Goal: Task Accomplishment & Management: Manage account settings

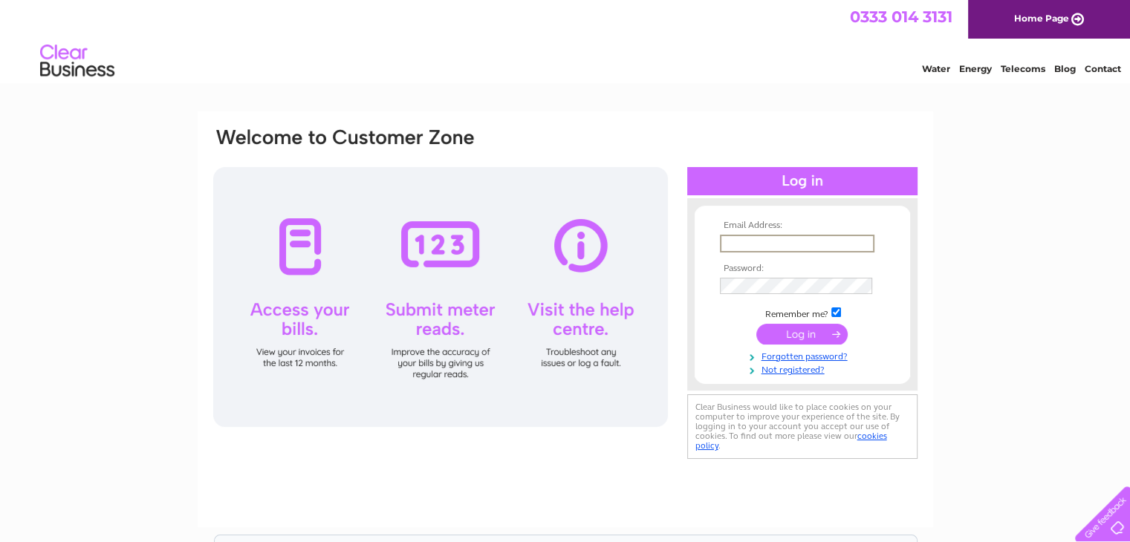
click at [749, 244] on input "text" at bounding box center [797, 244] width 154 height 18
type input "[EMAIL_ADDRESS][DOMAIN_NAME]"
click at [784, 333] on input "submit" at bounding box center [801, 333] width 91 height 21
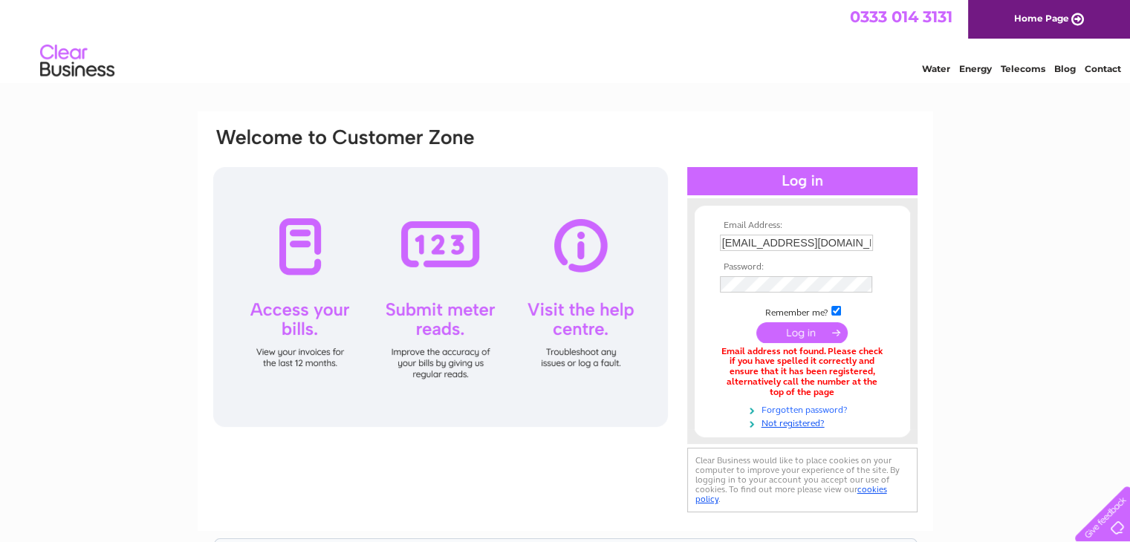
click at [772, 411] on link "Forgotten password?" at bounding box center [804, 409] width 169 height 14
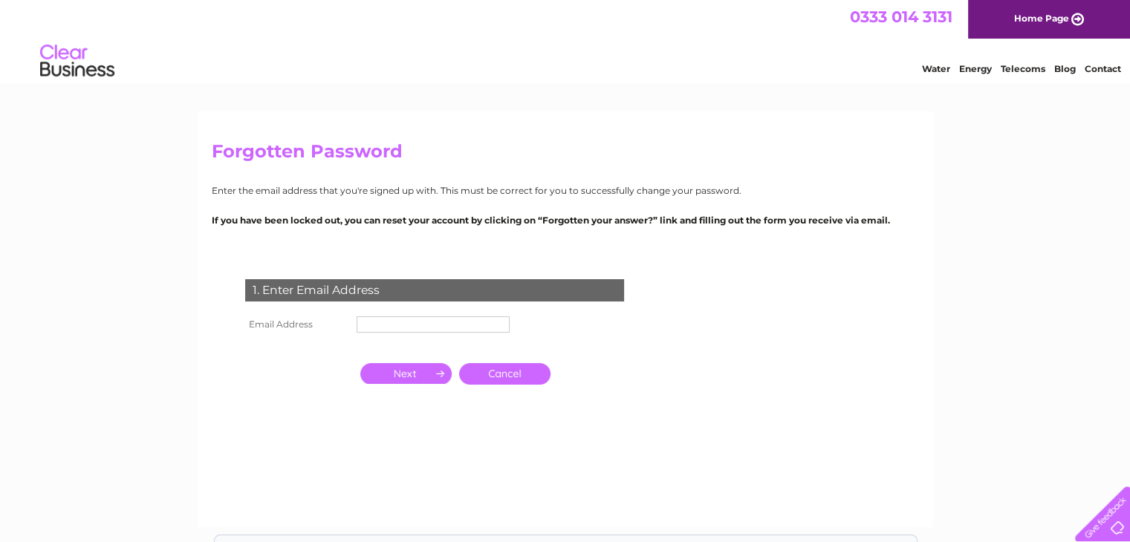
click at [422, 328] on input "text" at bounding box center [433, 324] width 153 height 16
type input "[EMAIL_ADDRESS][DOMAIN_NAME]"
click at [416, 374] on input "button" at bounding box center [405, 373] width 91 height 21
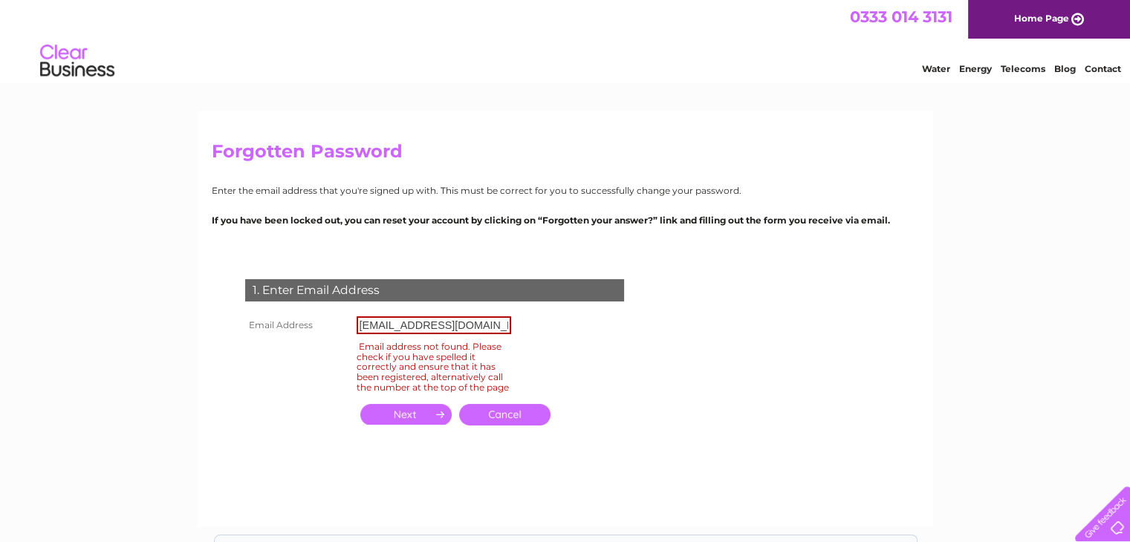
click at [501, 423] on link "Cancel" at bounding box center [504, 415] width 91 height 22
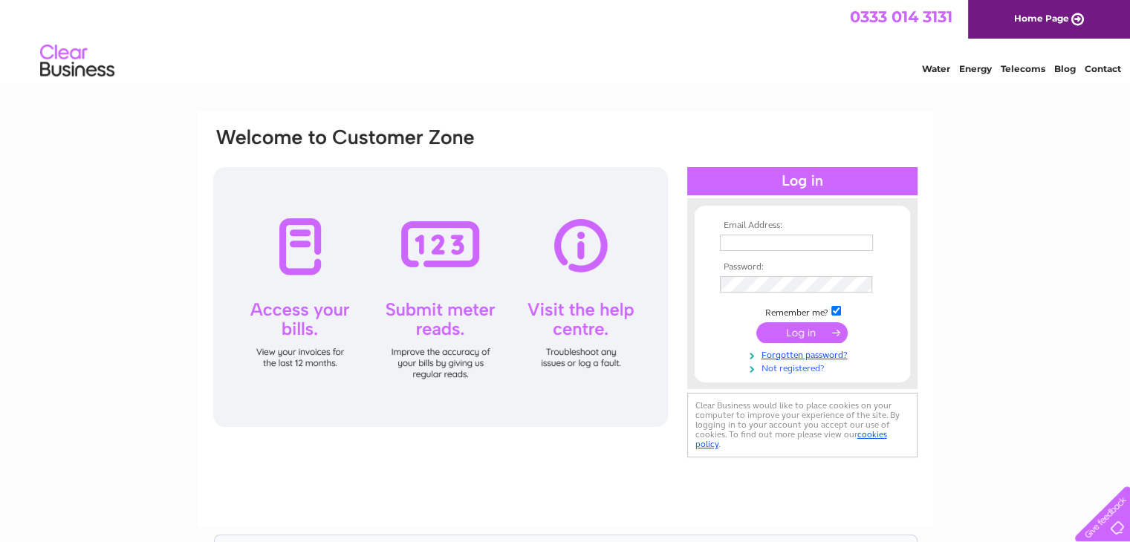
click at [803, 368] on link "Not registered?" at bounding box center [804, 367] width 169 height 14
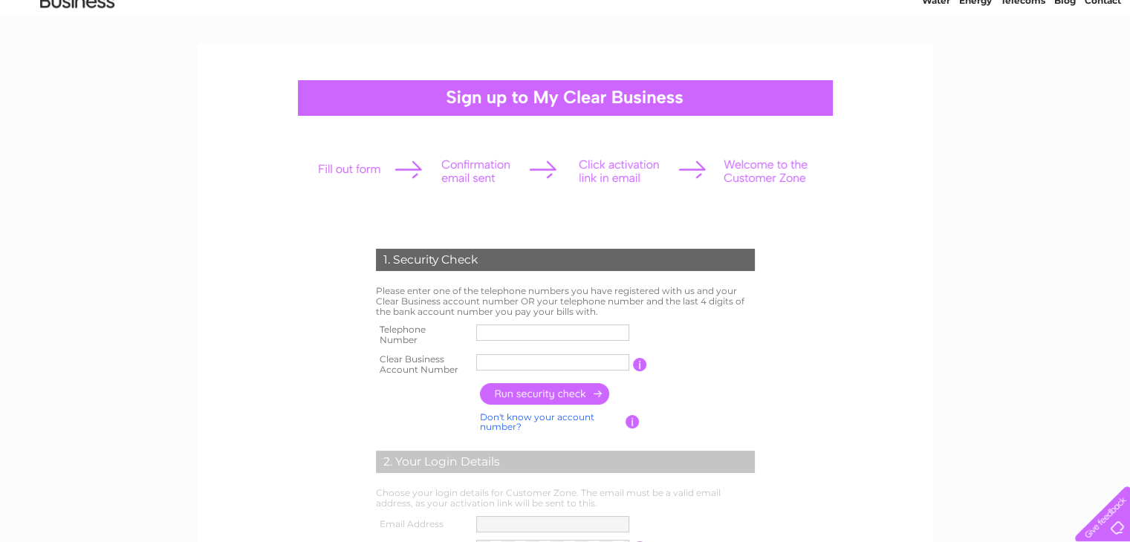
scroll to position [149, 0]
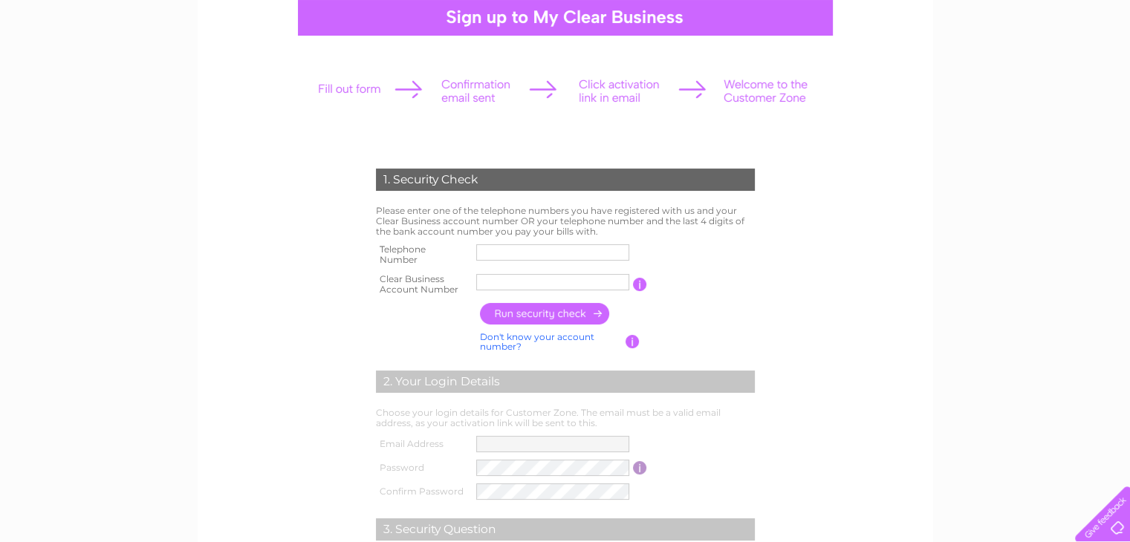
click at [532, 245] on input "text" at bounding box center [552, 252] width 153 height 16
type input "01695579496"
click at [491, 277] on input "text" at bounding box center [553, 282] width 154 height 18
type input "987623"
click at [551, 316] on input "button" at bounding box center [545, 314] width 131 height 22
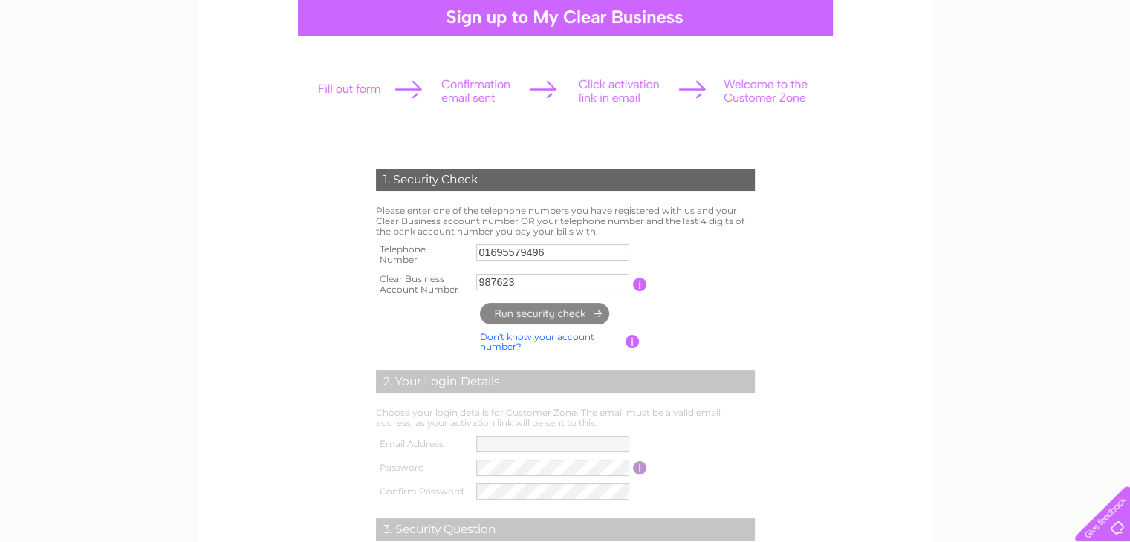
type input "si******@ya*********"
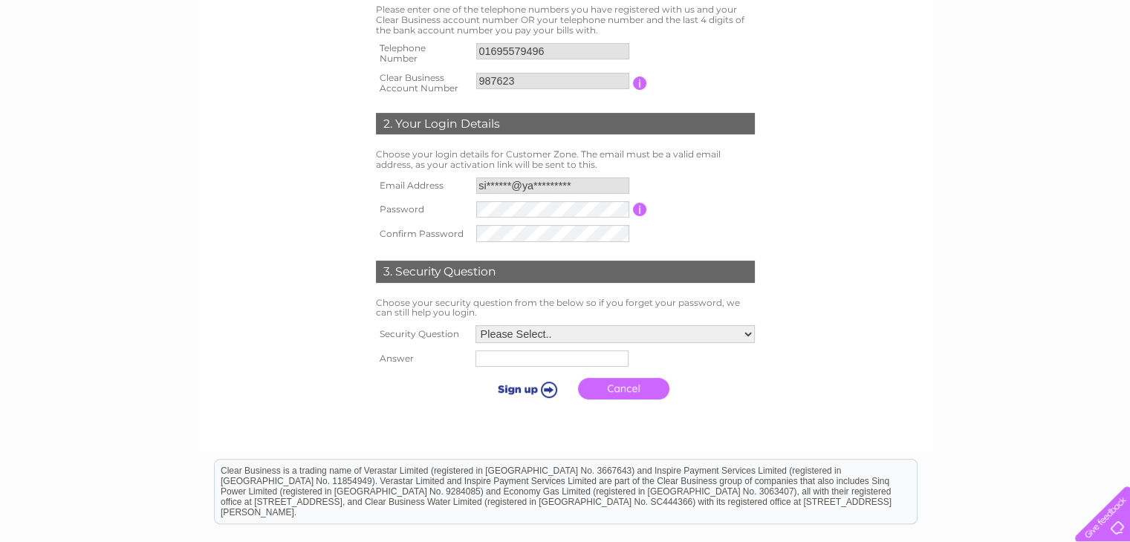
scroll to position [371, 0]
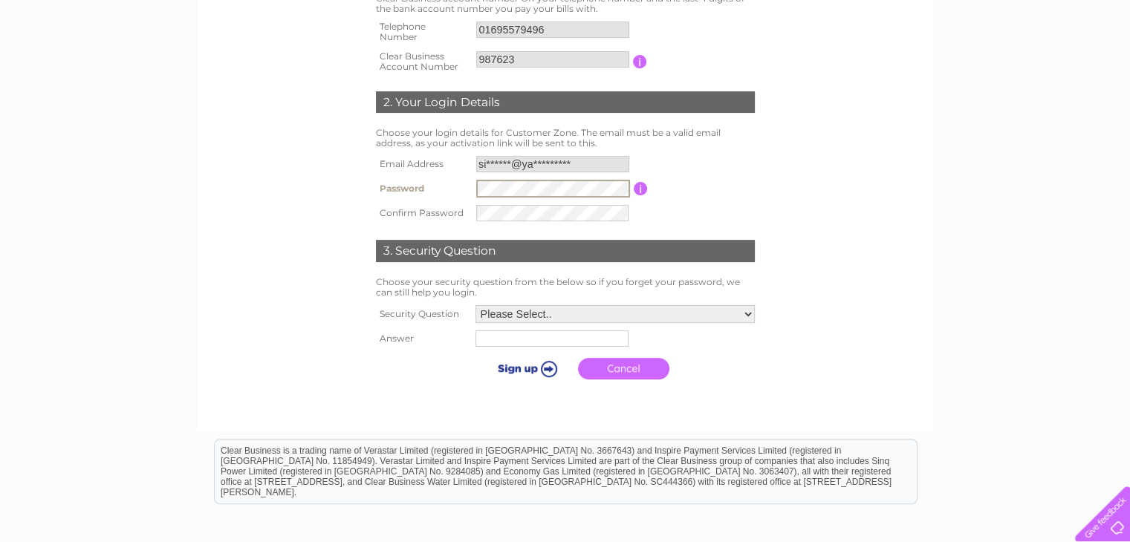
click at [746, 314] on select "Please Select.. In what town or city was your first job? In what town or city d…" at bounding box center [614, 314] width 279 height 18
click at [554, 316] on select "Please Select.. In what town or city was your first job? In what town or city d…" at bounding box center [614, 314] width 281 height 19
select select "4"
click at [474, 304] on select "Please Select.. In what town or city was your first job? In what town or city d…" at bounding box center [614, 313] width 281 height 19
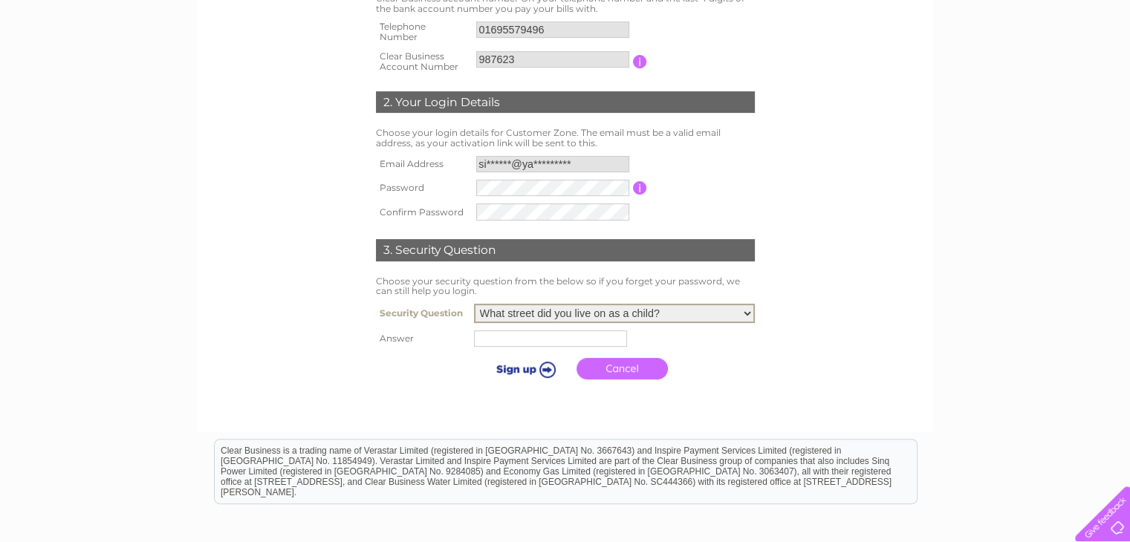
click at [546, 342] on input "text" at bounding box center [550, 339] width 153 height 16
type input "thornhill"
click at [501, 368] on input "submit" at bounding box center [524, 369] width 91 height 21
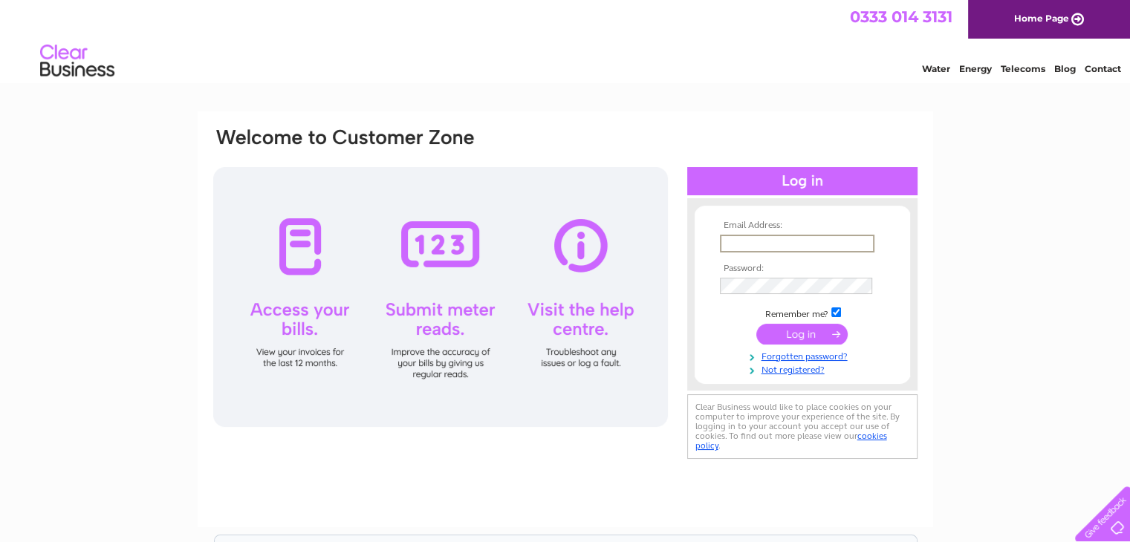
click at [772, 244] on input "text" at bounding box center [797, 244] width 154 height 18
type input "[EMAIL_ADDRESS][DOMAIN_NAME]"
click at [809, 342] on input "submit" at bounding box center [801, 333] width 91 height 21
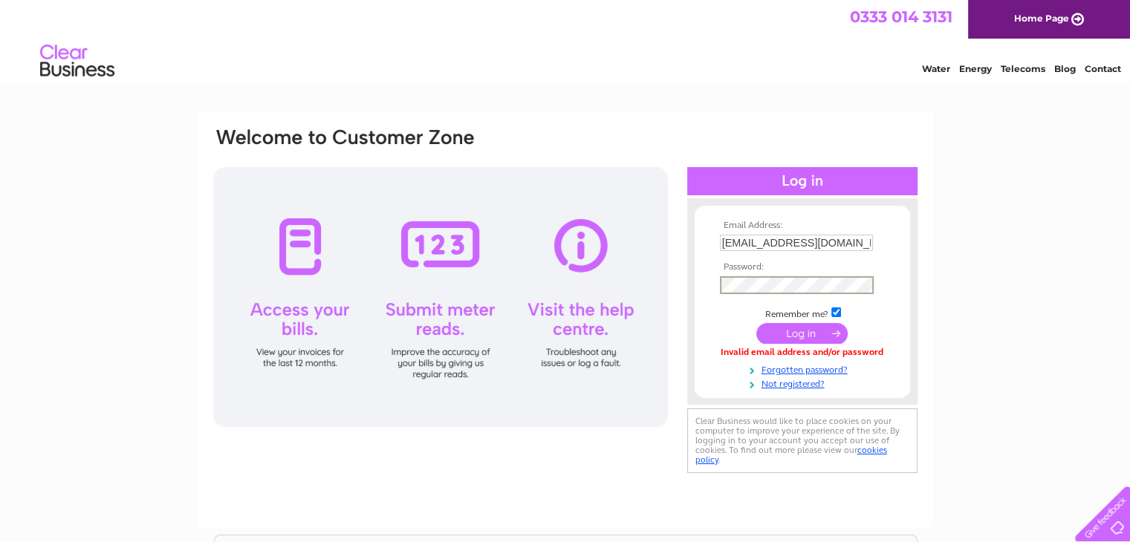
click at [789, 341] on input "submit" at bounding box center [801, 333] width 91 height 21
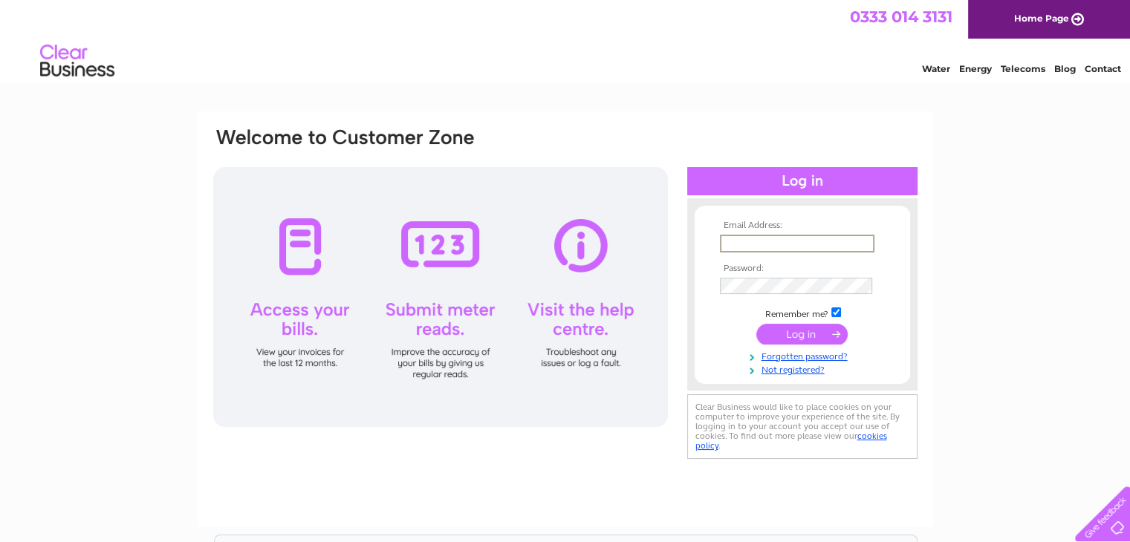
click at [758, 243] on input "text" at bounding box center [797, 244] width 154 height 18
type input "sidsakha@yahoo.co.uk"
click at [798, 354] on link "Forgotten password?" at bounding box center [804, 354] width 169 height 14
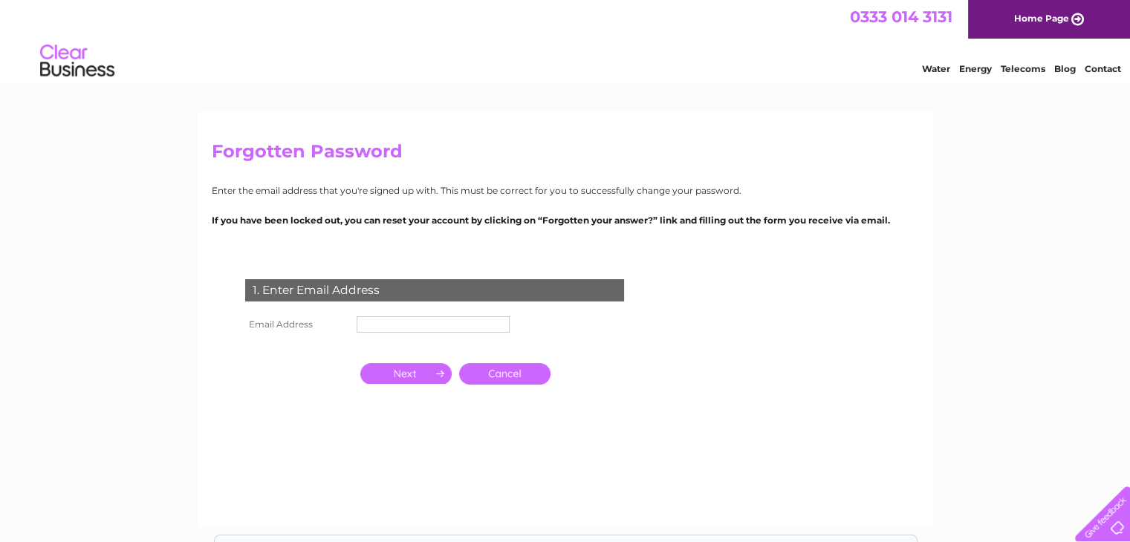
click at [388, 328] on input "text" at bounding box center [433, 324] width 153 height 16
type input "[EMAIL_ADDRESS][DOMAIN_NAME]"
click at [412, 377] on input "button" at bounding box center [405, 373] width 91 height 21
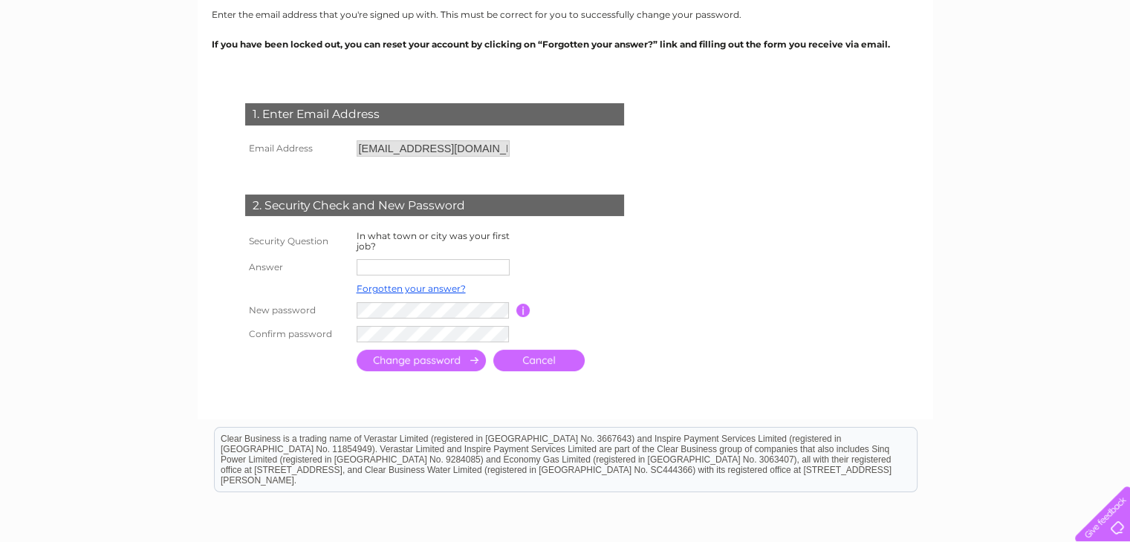
scroll to position [297, 0]
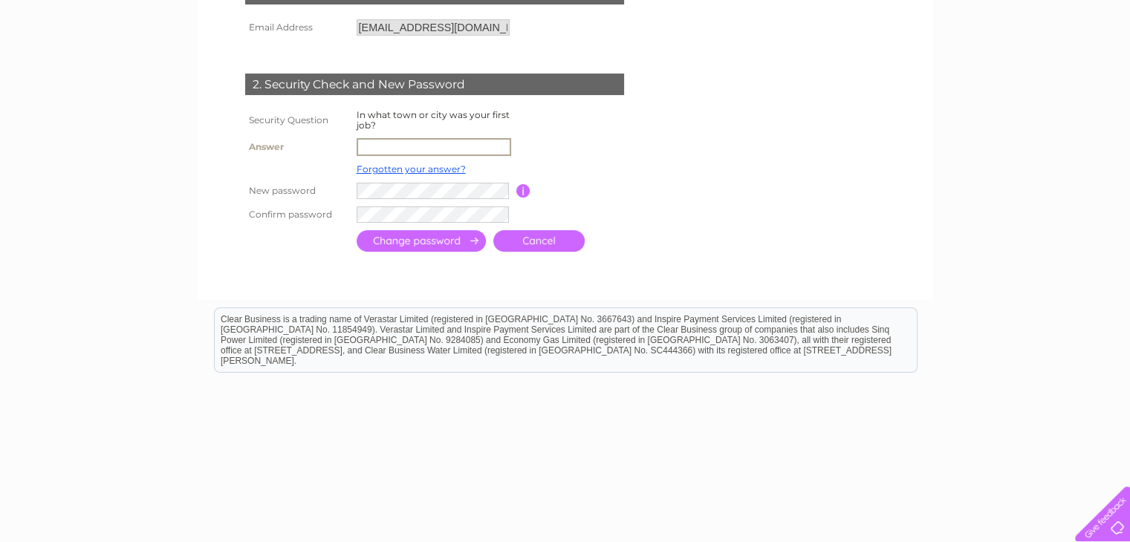
click at [412, 146] on input "text" at bounding box center [434, 147] width 154 height 18
type input "d"
type input "l"
click at [394, 164] on link "Forgotten your answer?" at bounding box center [411, 167] width 109 height 11
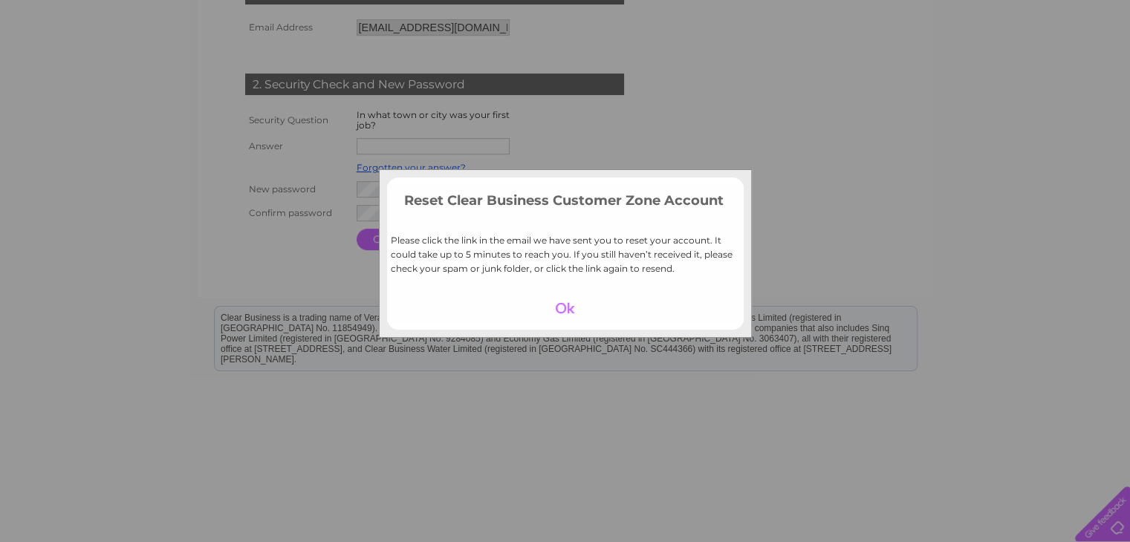
click at [567, 312] on div at bounding box center [564, 308] width 91 height 21
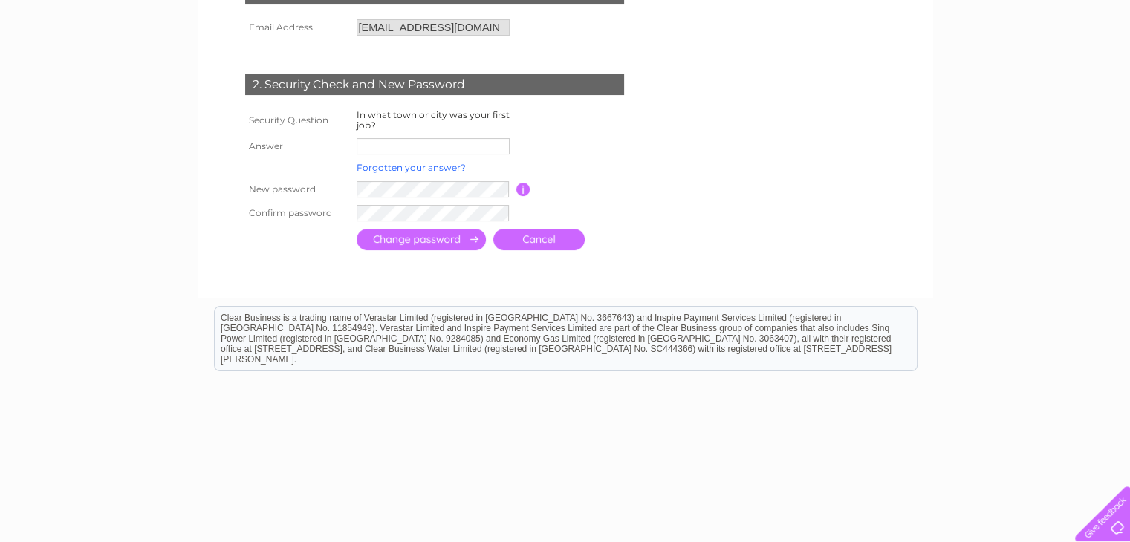
click at [391, 166] on link "Forgotten your answer?" at bounding box center [411, 167] width 109 height 11
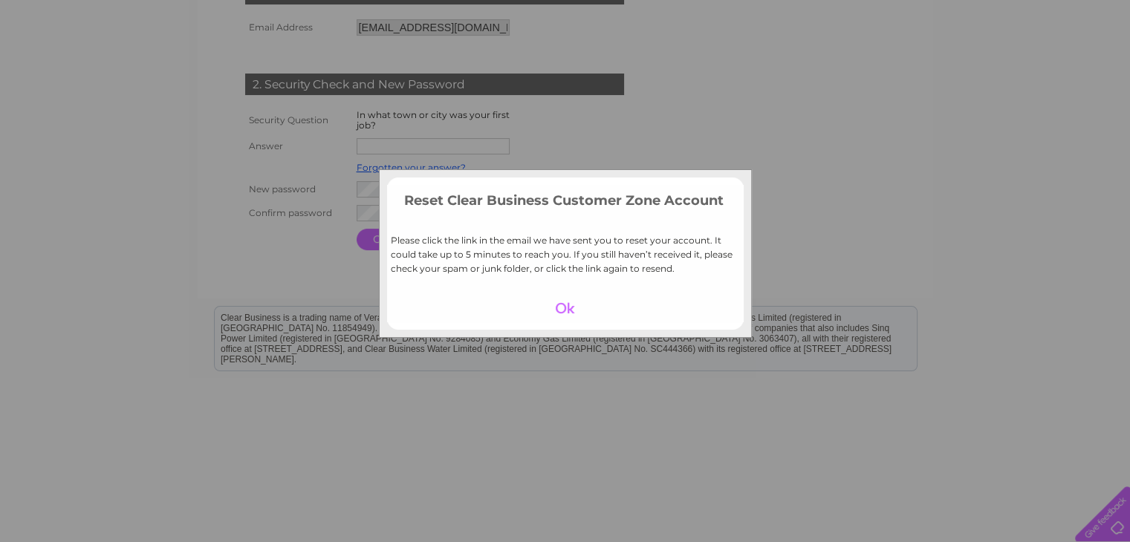
click at [567, 307] on div at bounding box center [564, 308] width 91 height 21
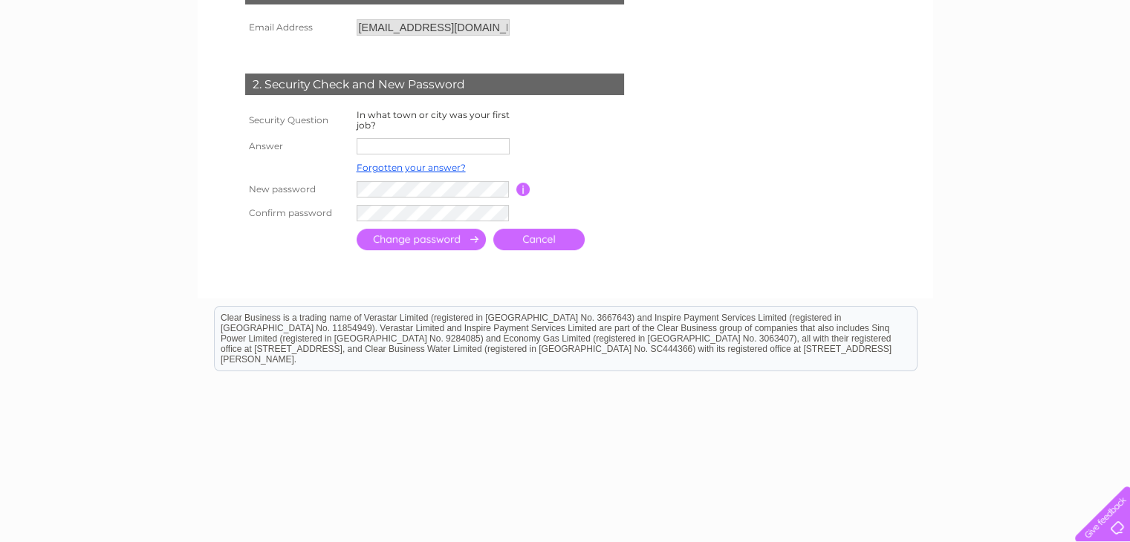
click at [374, 146] on input "text" at bounding box center [433, 146] width 153 height 16
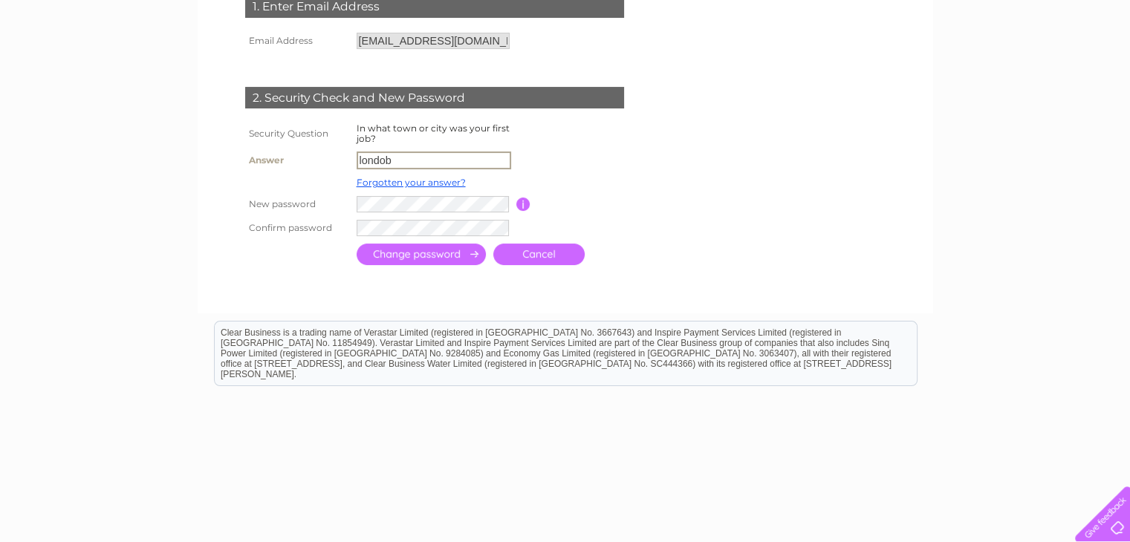
scroll to position [0, 0]
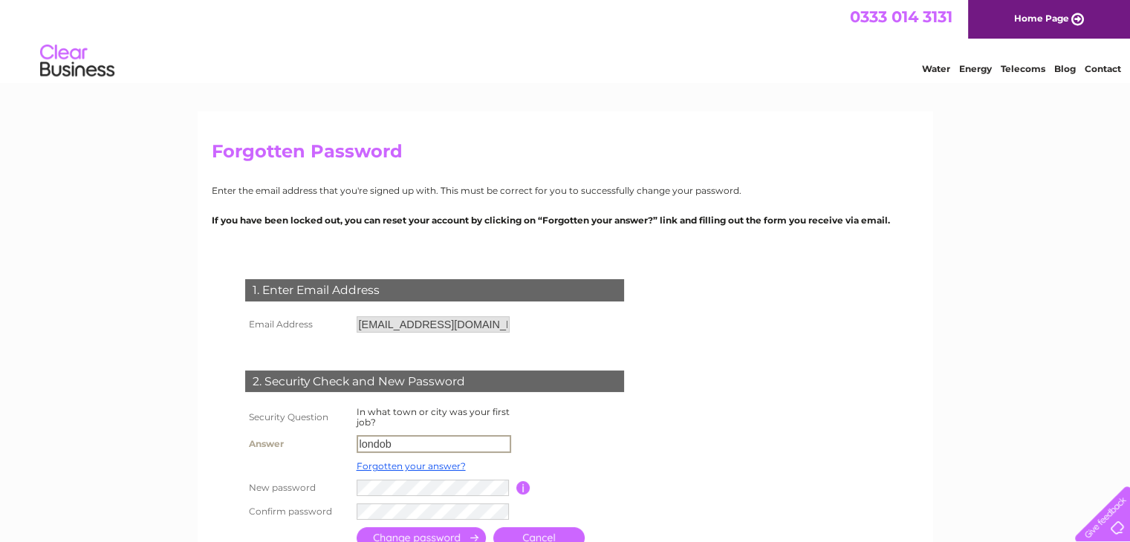
type input "londob"
click at [1019, 19] on link "Home Page" at bounding box center [1049, 19] width 162 height 39
